Goal: Information Seeking & Learning: Learn about a topic

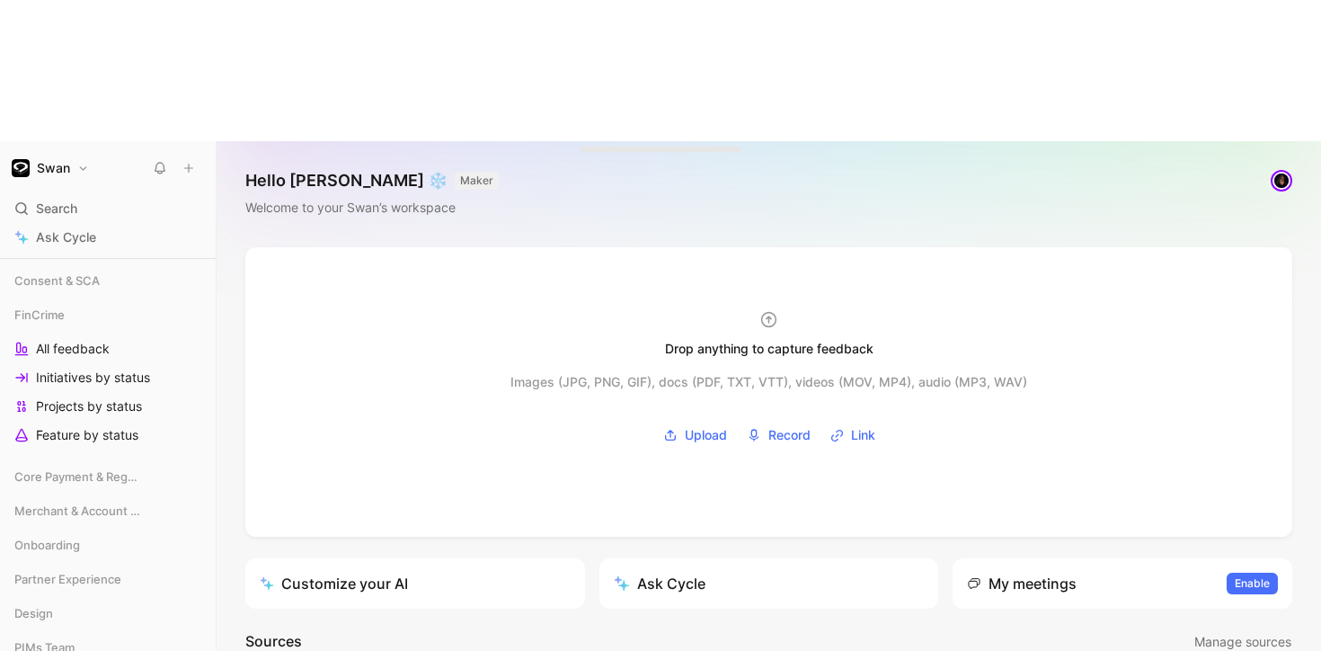
scroll to position [474, 0]
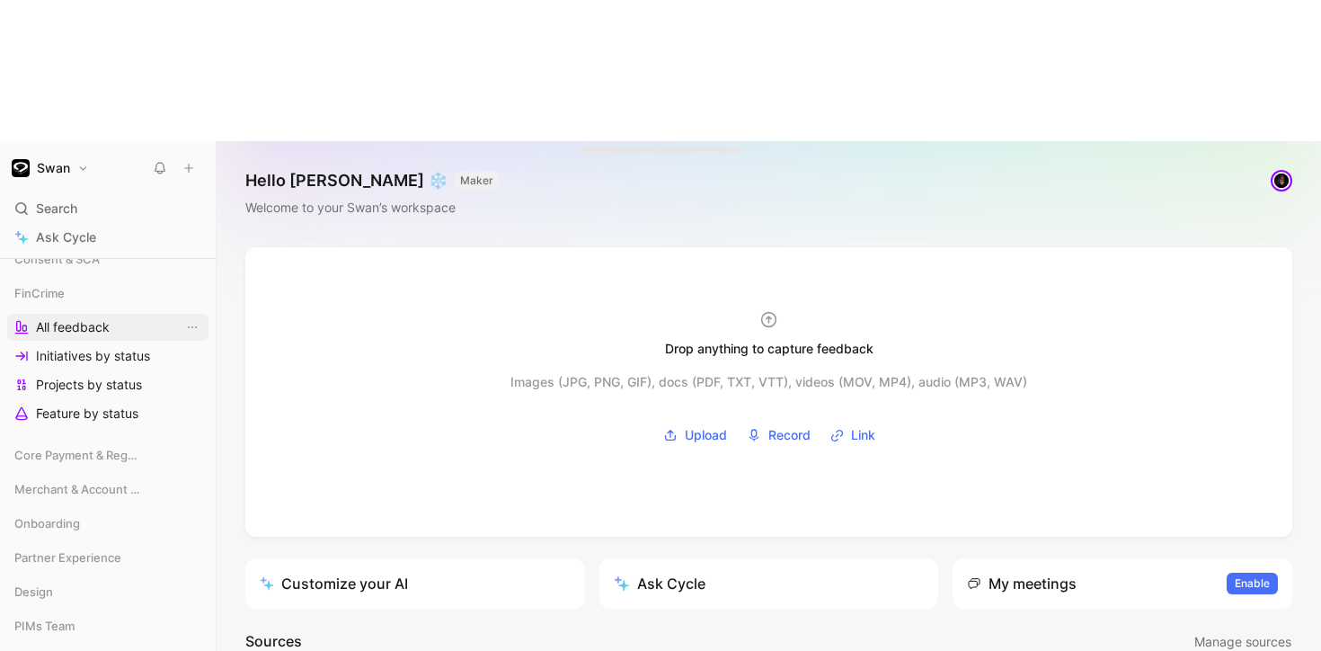
click at [97, 318] on span "All feedback" at bounding box center [73, 327] width 74 height 18
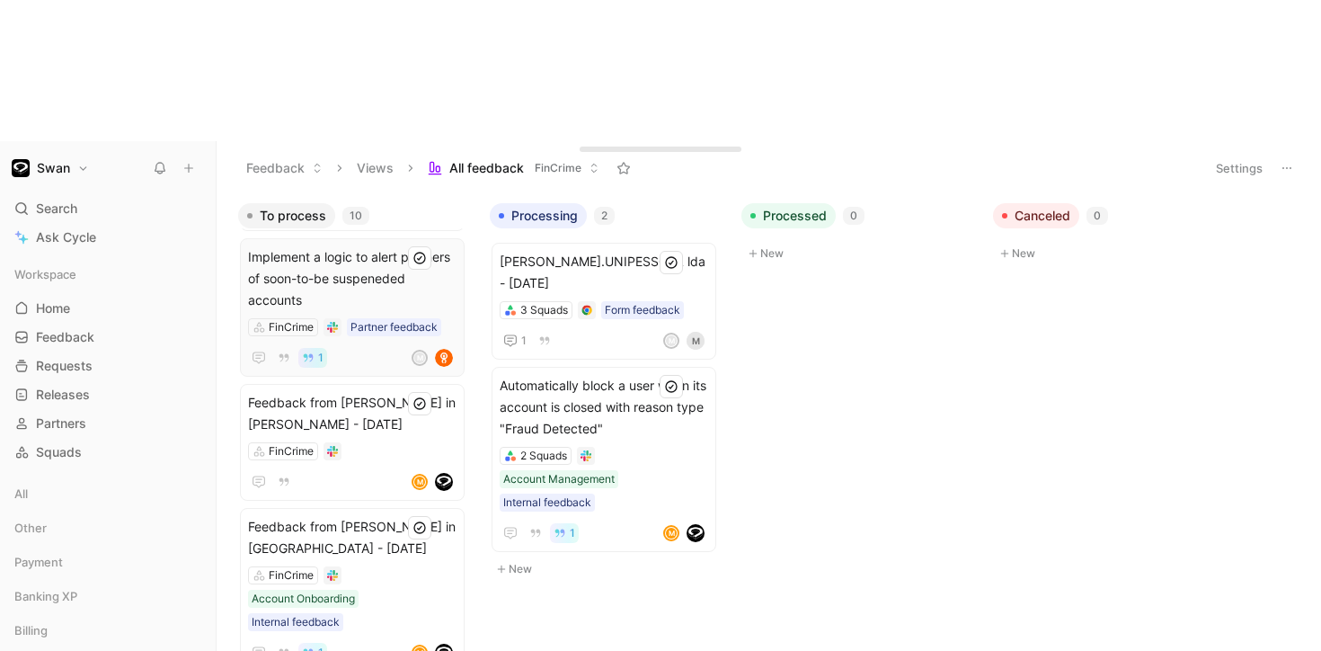
scroll to position [765, 0]
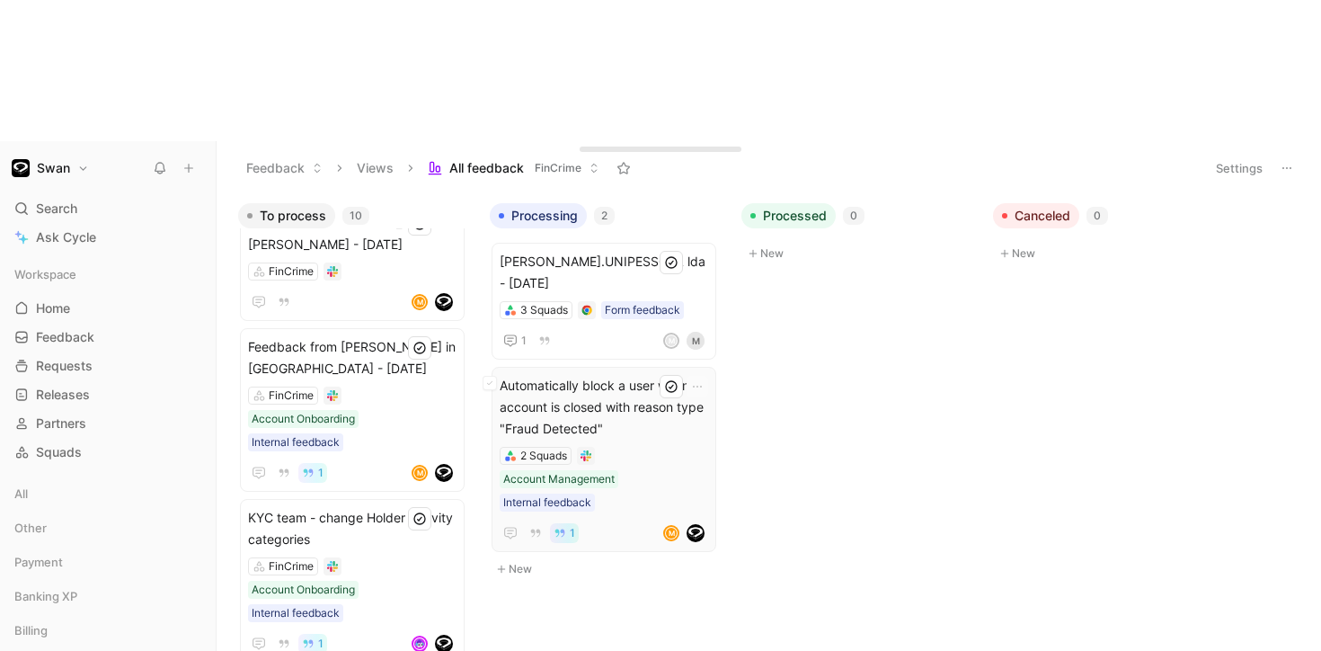
click at [611, 375] on span "Automatically block a user when its account is closed with reason type "Fraud D…" at bounding box center [604, 407] width 208 height 65
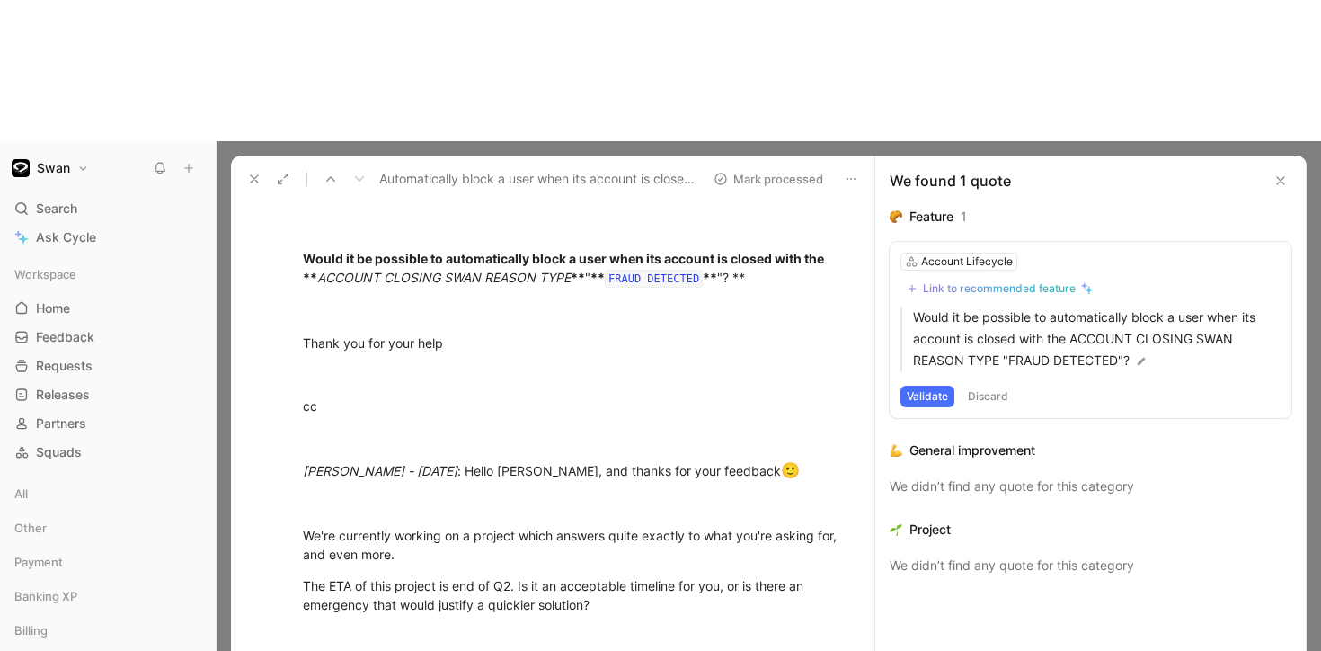
scroll to position [360, 0]
click at [1294, 155] on div "We found 1 quote" at bounding box center [1090, 180] width 430 height 50
click at [1278, 173] on icon at bounding box center [1280, 180] width 14 height 14
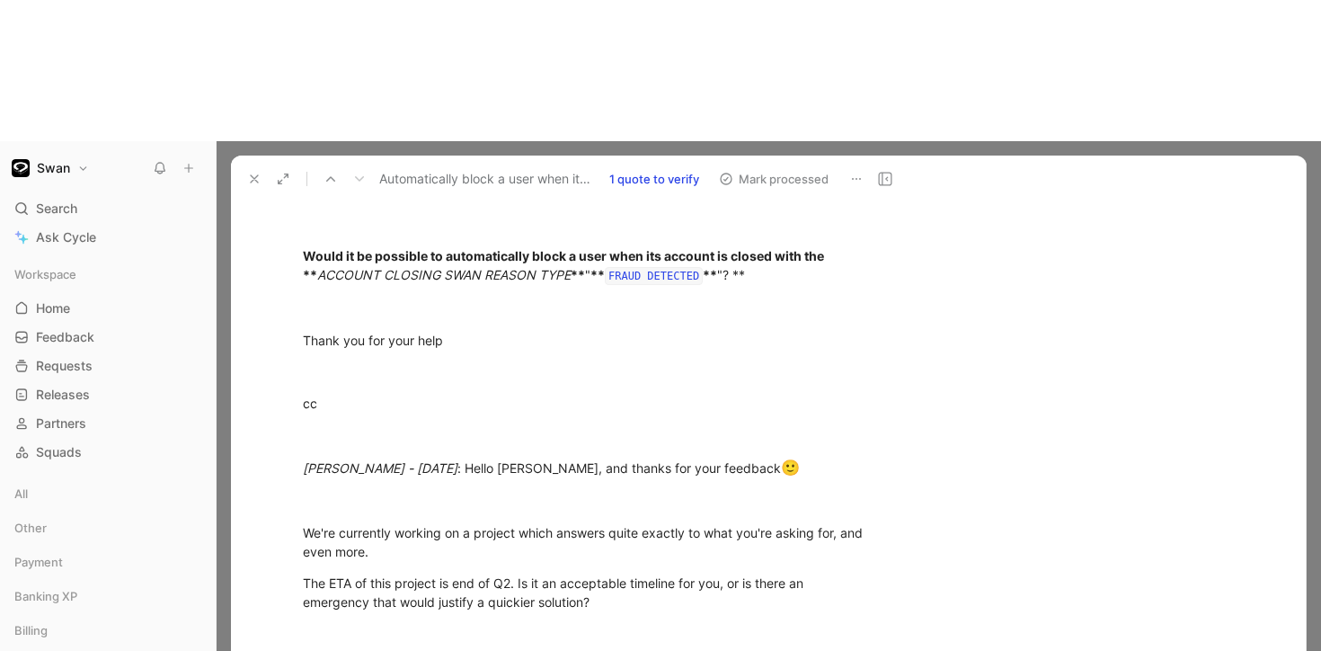
scroll to position [337, 0]
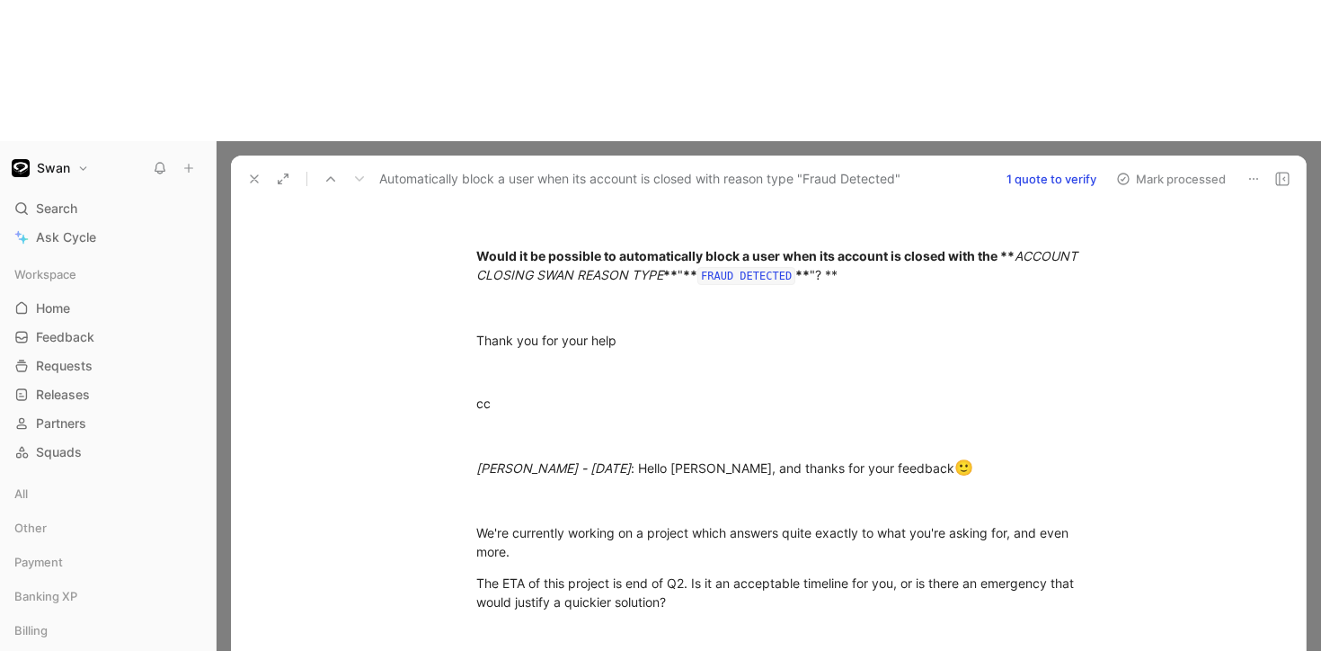
click at [253, 172] on icon at bounding box center [254, 179] width 14 height 14
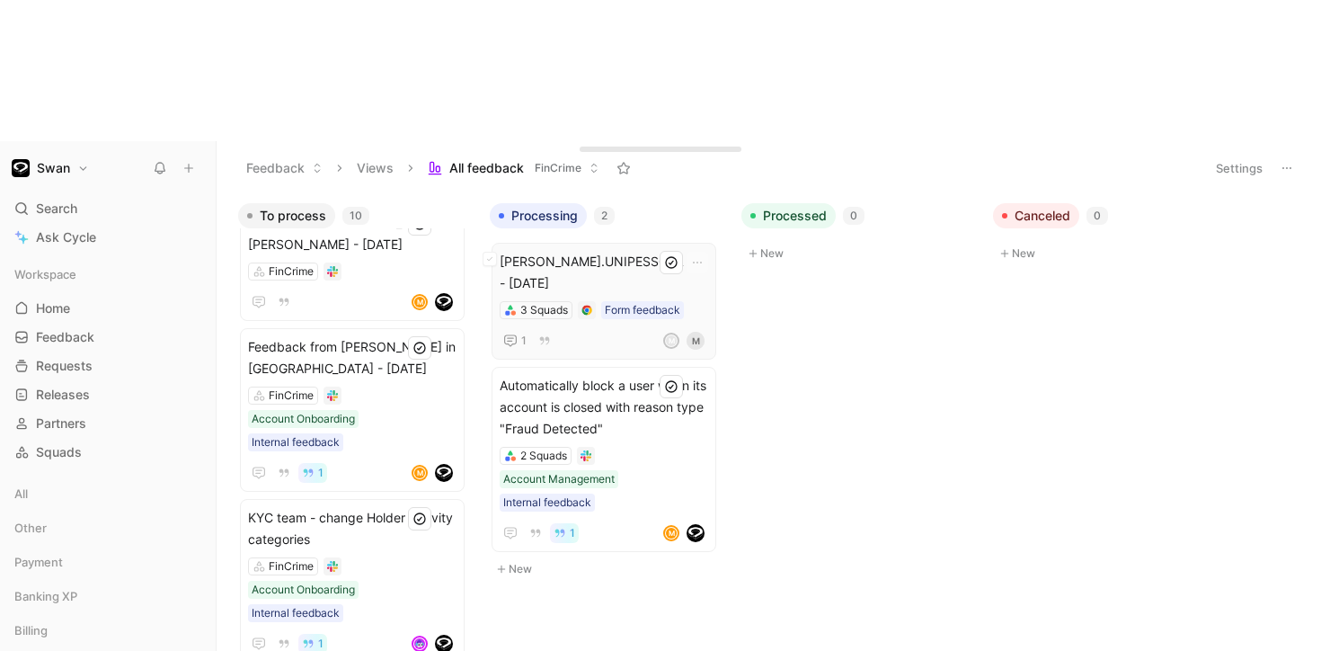
click at [608, 251] on span "[PERSON_NAME].UNIPESSOAL lda - [DATE]" at bounding box center [604, 272] width 208 height 43
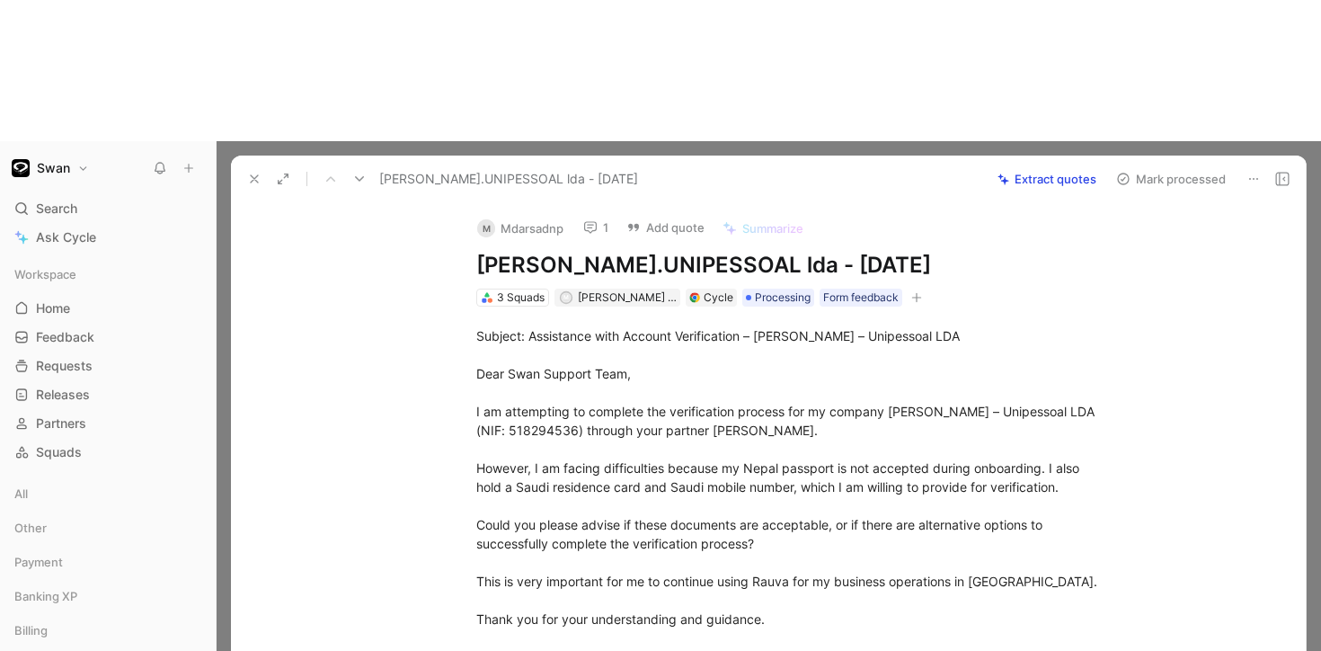
click at [251, 172] on icon at bounding box center [254, 179] width 14 height 14
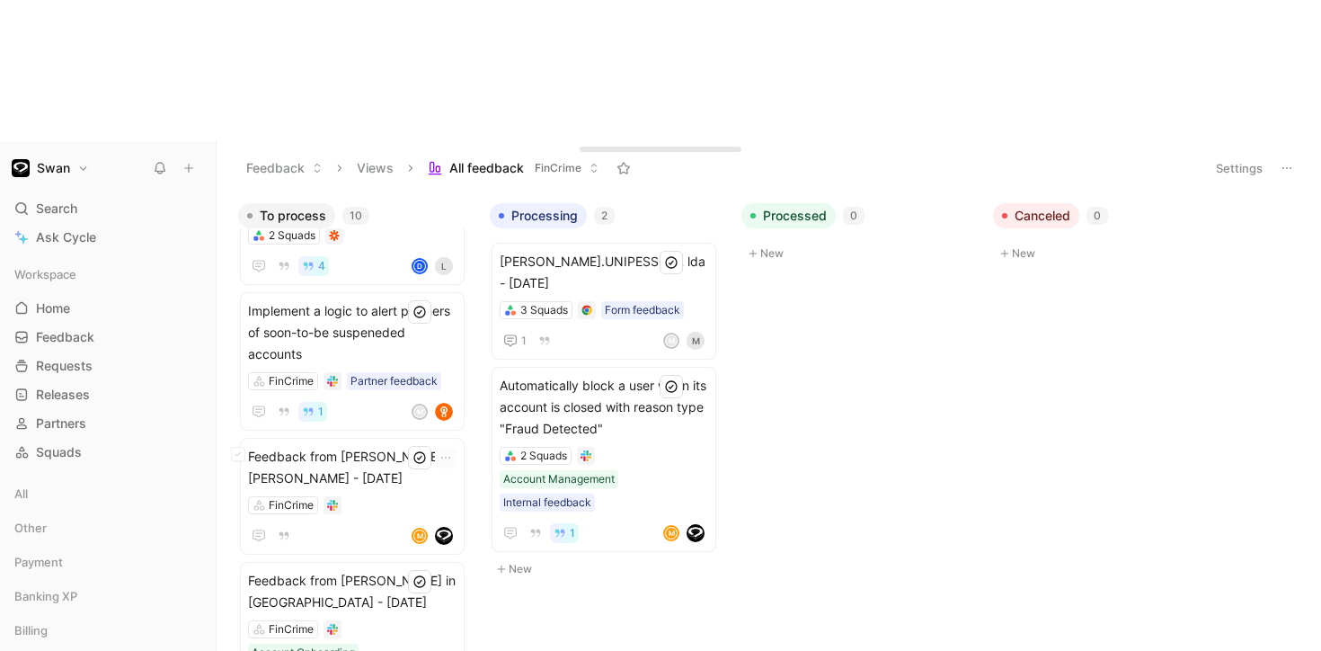
scroll to position [765, 0]
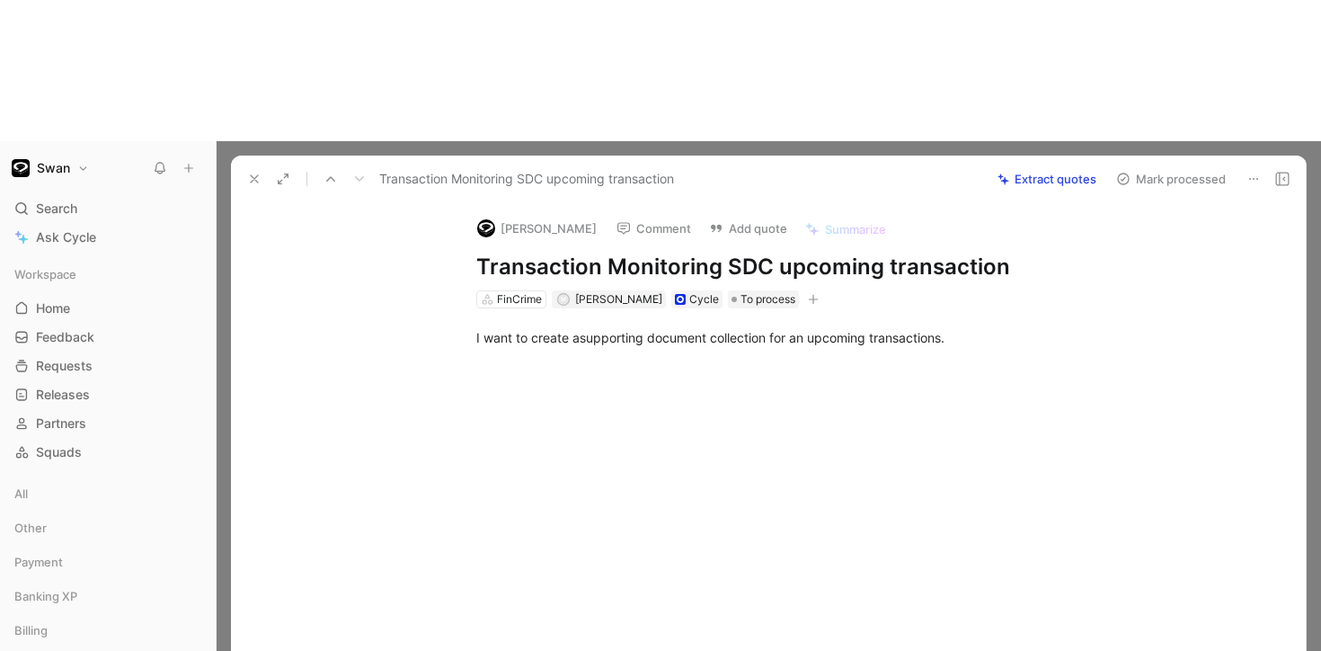
click at [242, 166] on button at bounding box center [254, 178] width 25 height 25
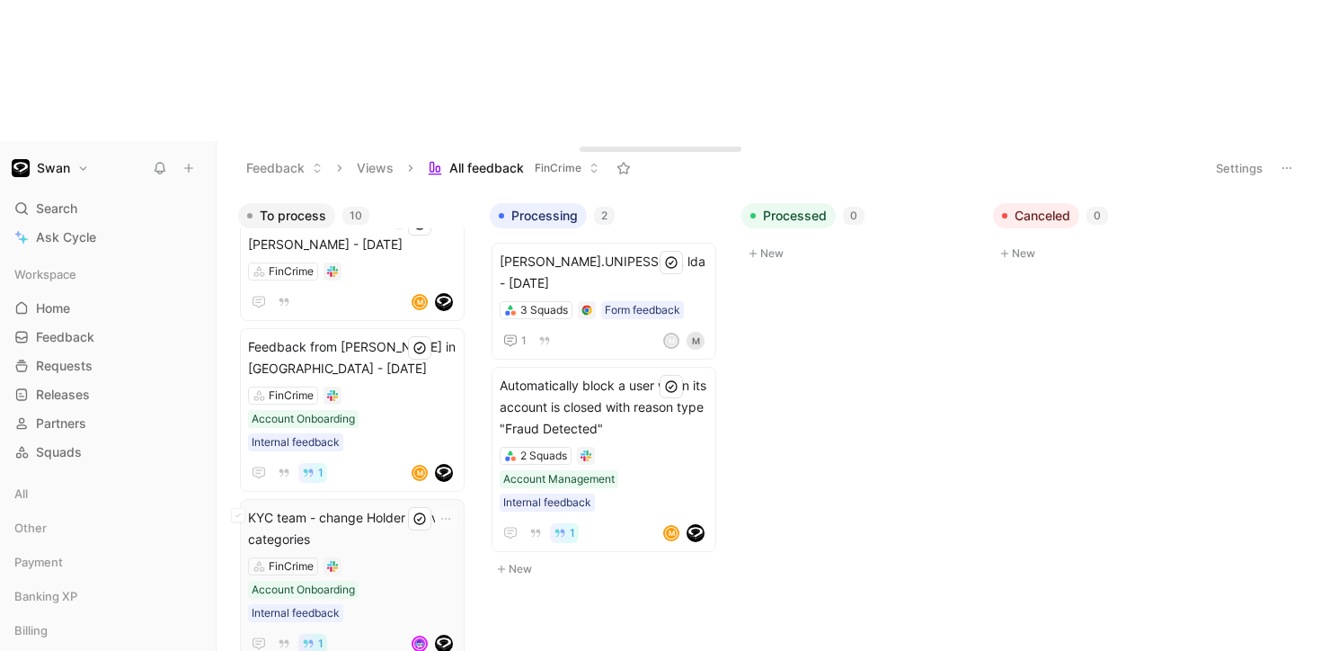
click at [363, 507] on span "KYC team - change Holder Activity categories" at bounding box center [352, 528] width 208 height 43
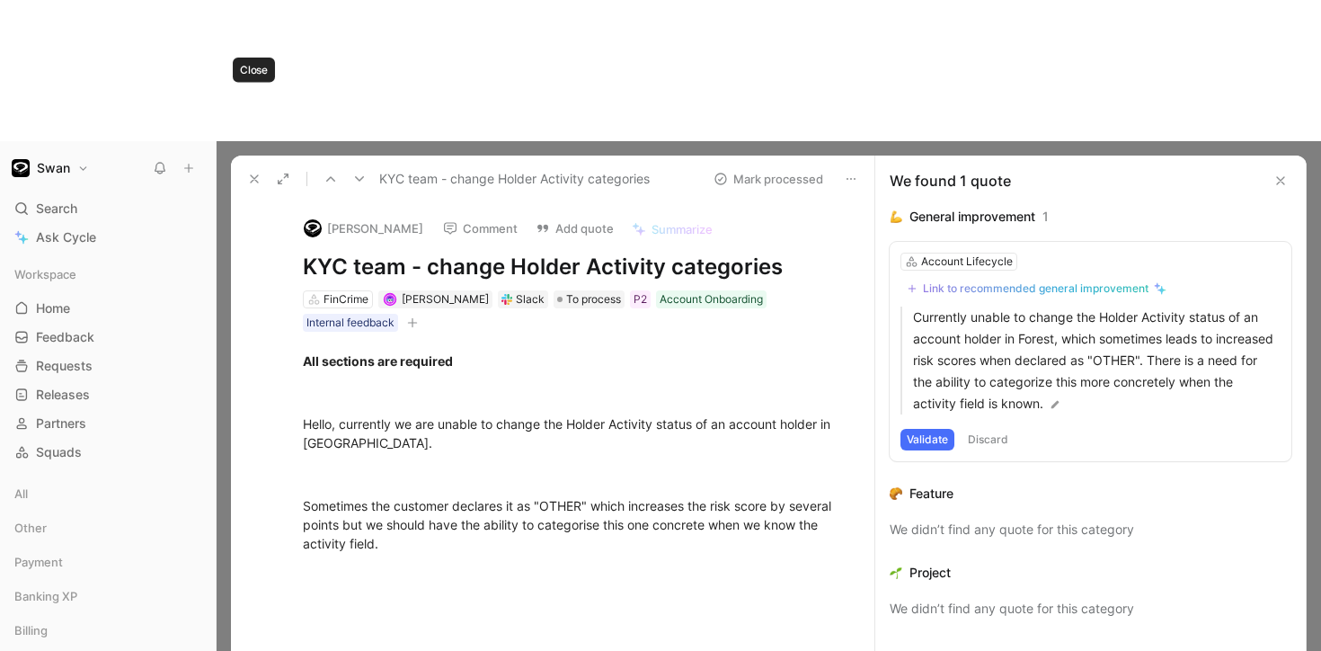
click at [257, 172] on icon at bounding box center [254, 179] width 14 height 14
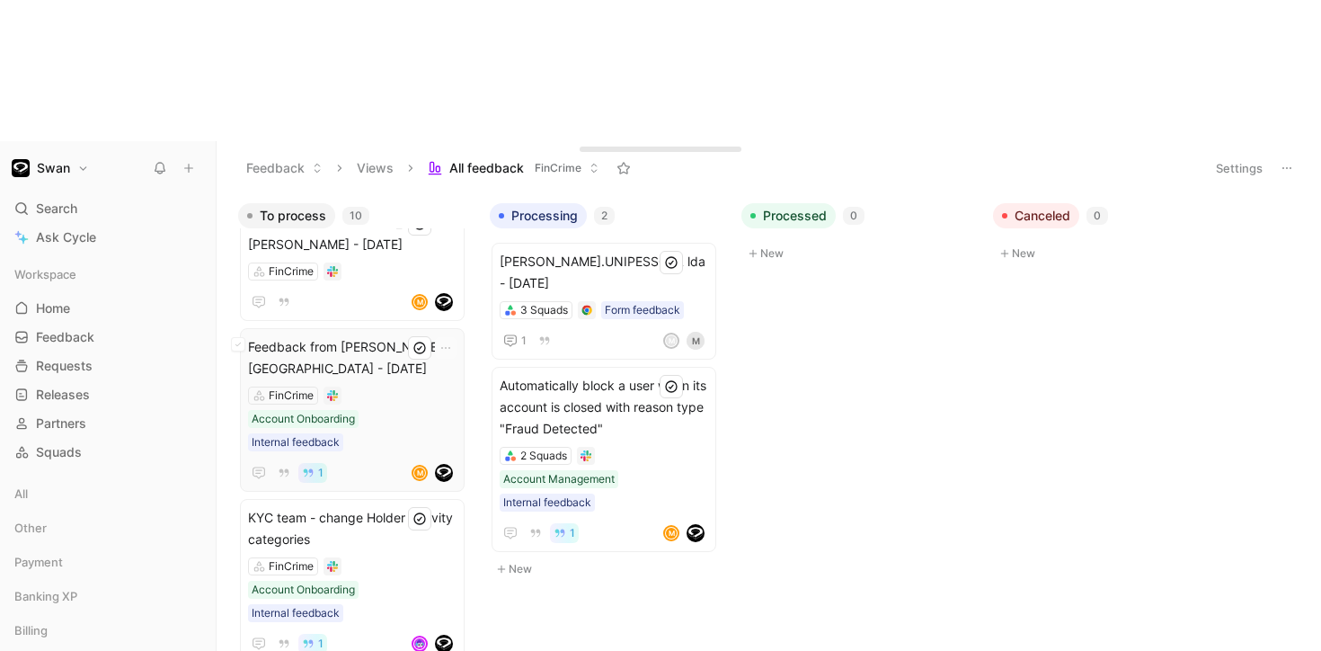
click at [306, 336] on span "Feedback from [PERSON_NAME] in [GEOGRAPHIC_DATA] - [DATE]" at bounding box center [352, 357] width 208 height 43
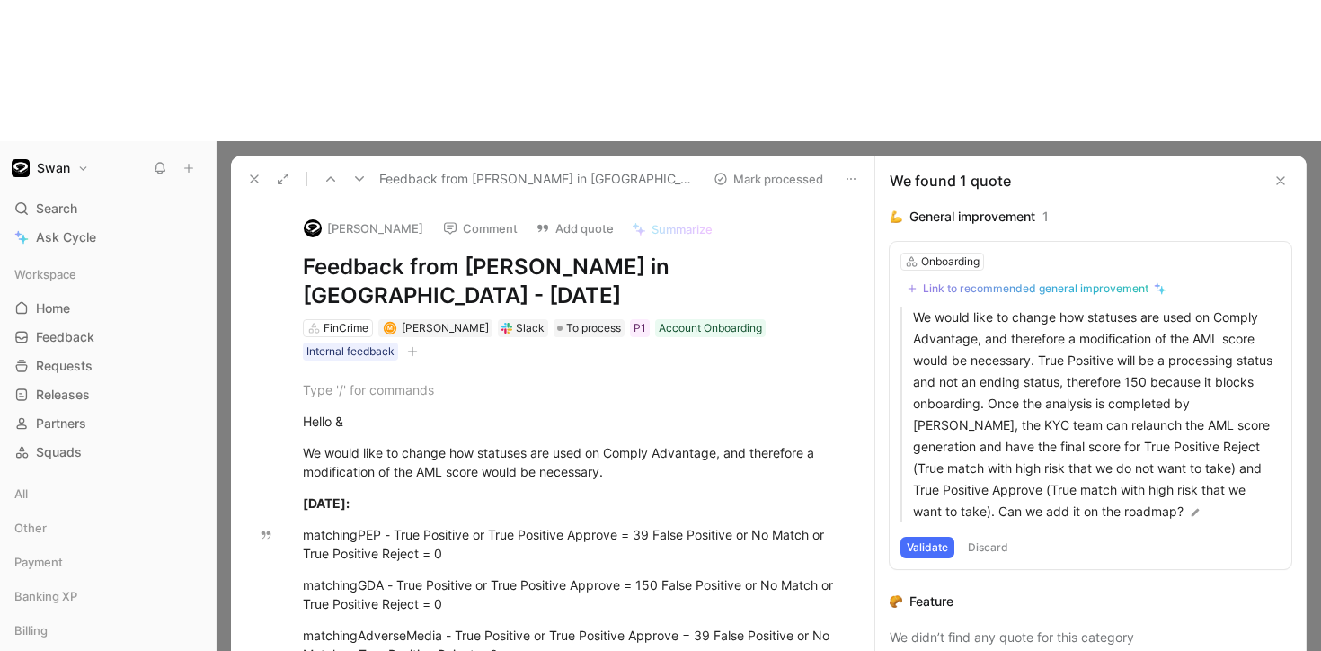
click at [1289, 170] on button at bounding box center [1281, 181] width 22 height 22
